Goal: Information Seeking & Learning: Find specific page/section

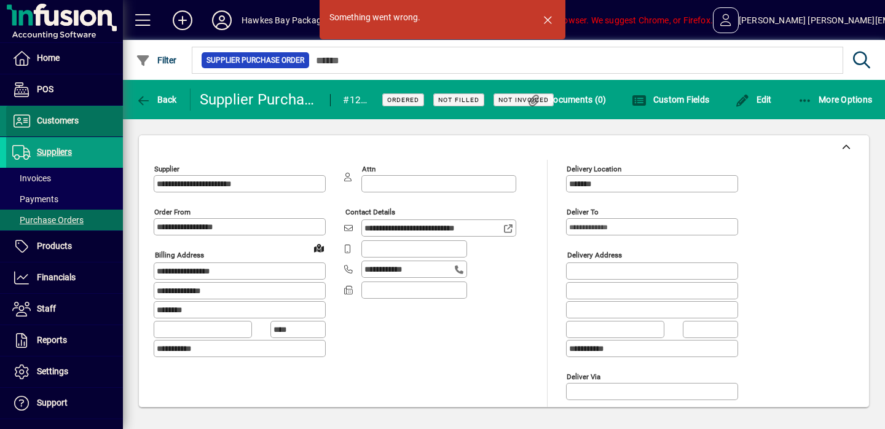
click at [109, 131] on span at bounding box center [64, 120] width 117 height 29
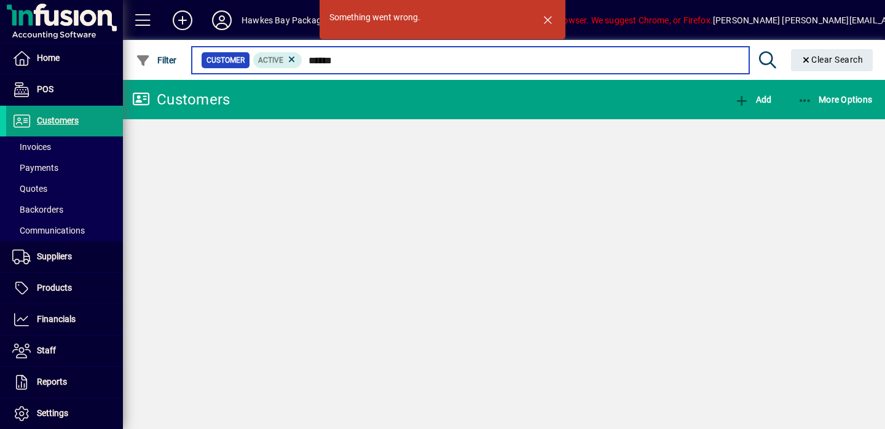
type input "******"
